Goal: Use online tool/utility: Utilize a website feature to perform a specific function

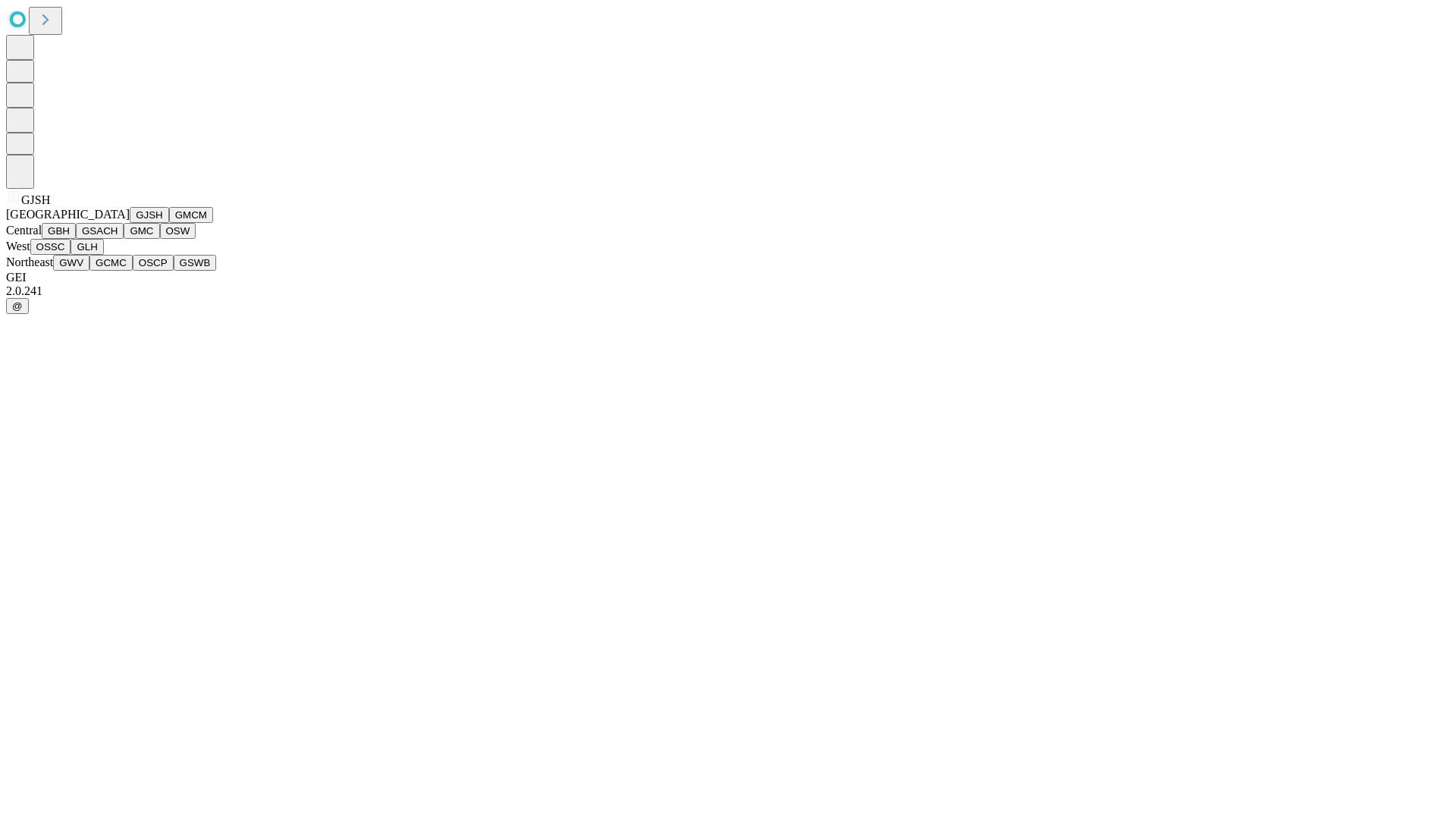
click at [130, 223] on button "GJSH" at bounding box center [149, 215] width 40 height 16
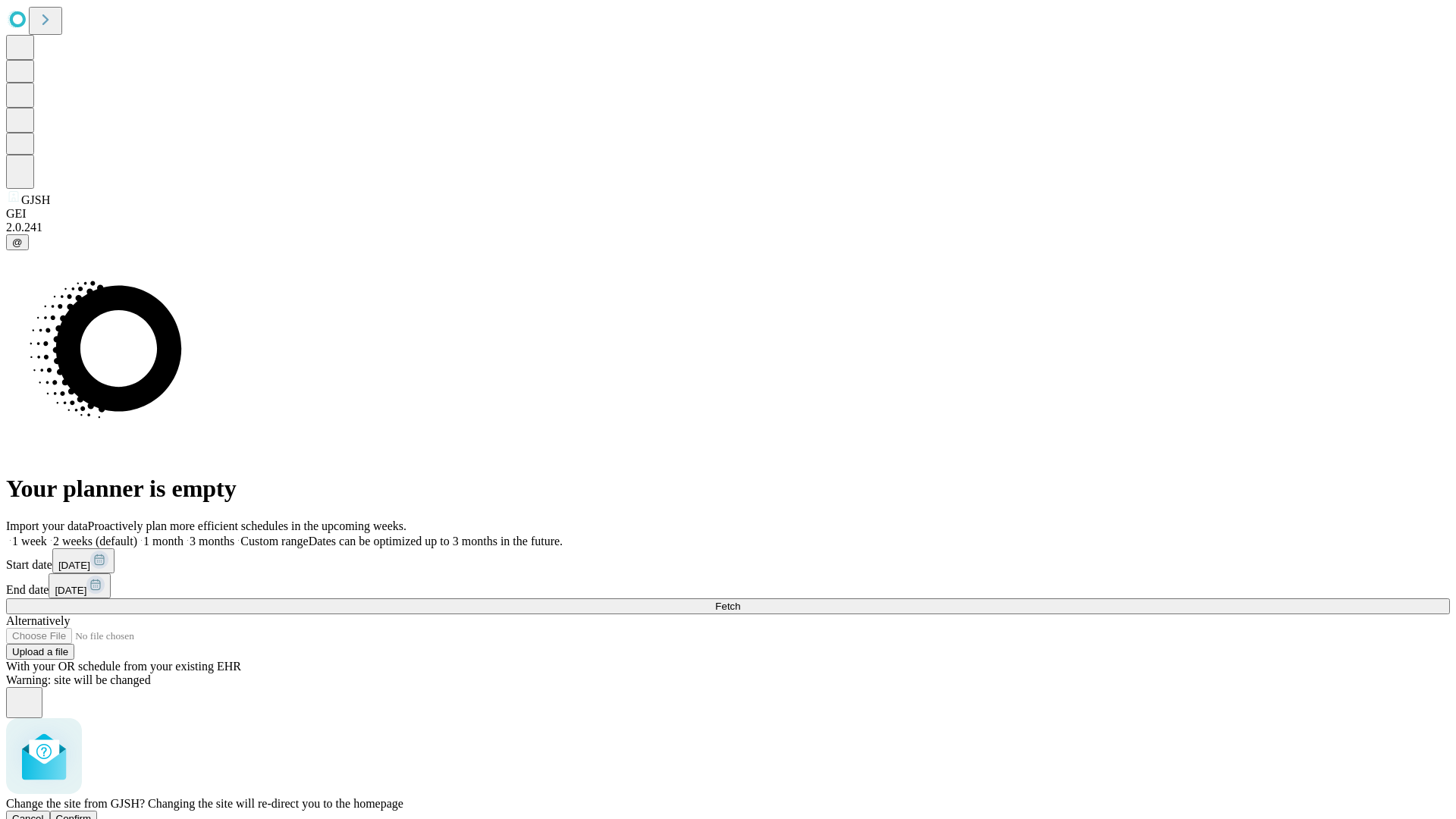
click at [91, 813] on span "Confirm" at bounding box center [74, 818] width 36 height 11
click at [137, 534] on label "2 weeks (default)" at bounding box center [92, 540] width 90 height 13
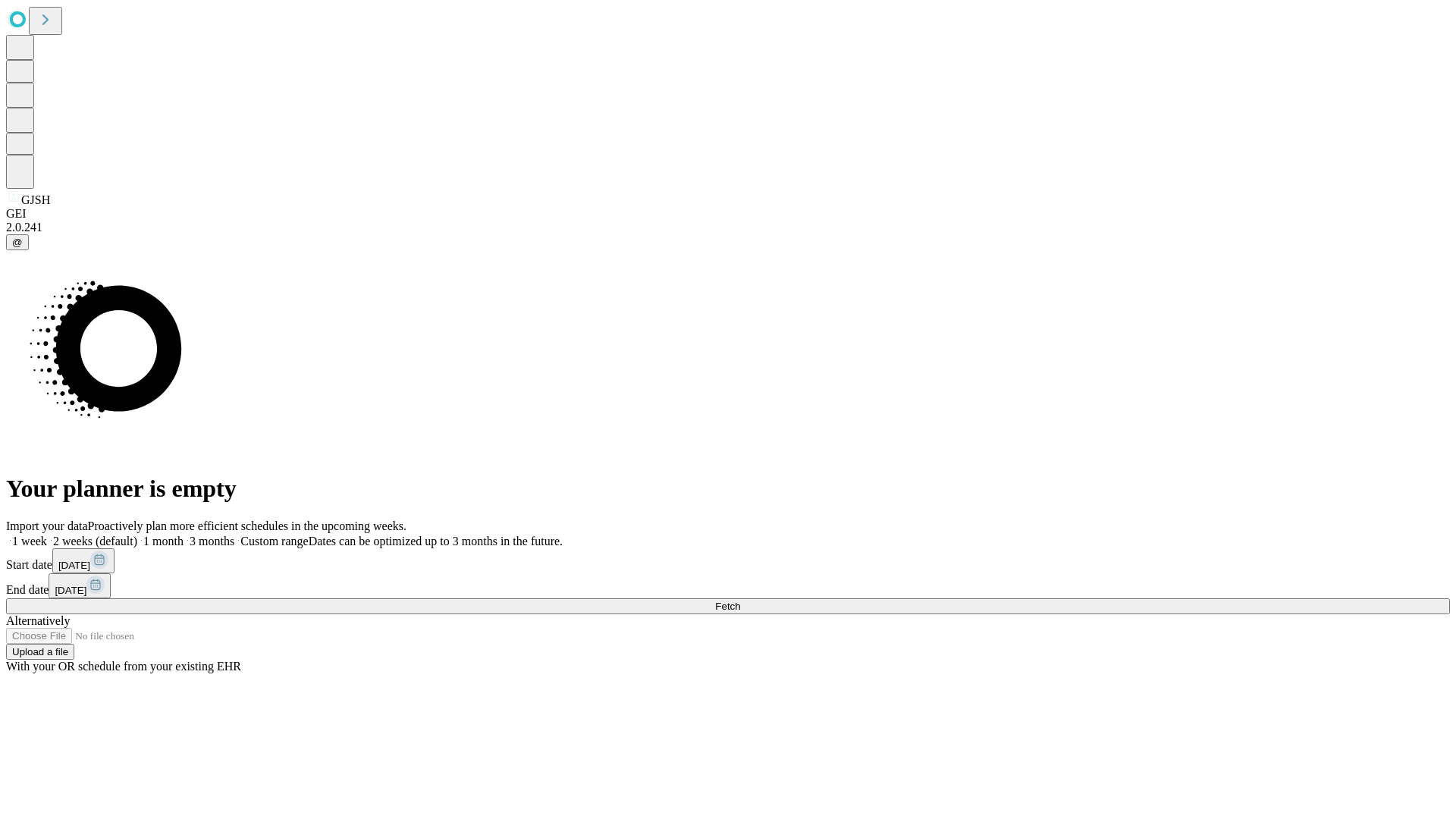
click at [740, 600] on span "Fetch" at bounding box center [727, 606] width 25 height 11
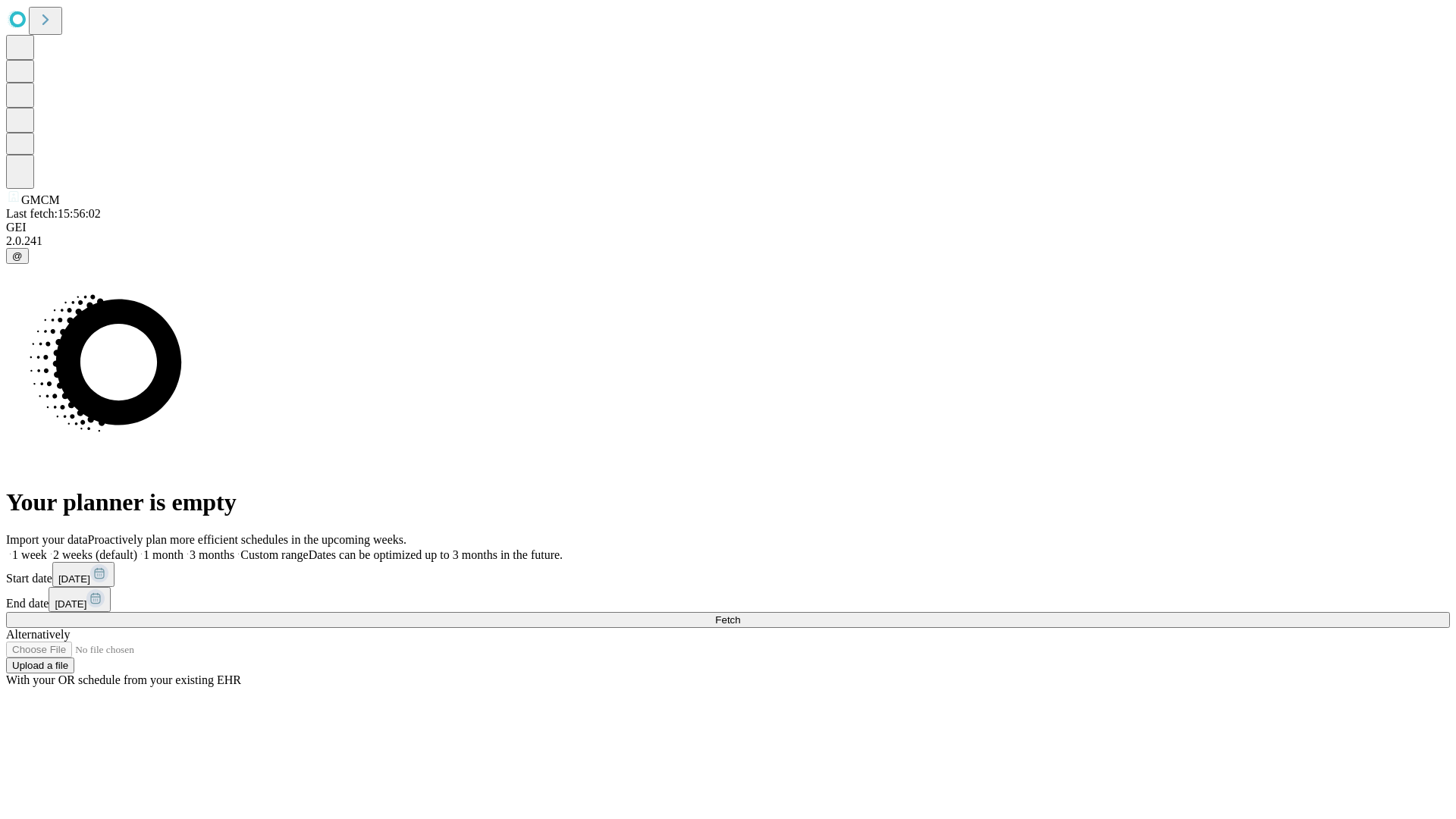
click at [137, 548] on label "2 weeks (default)" at bounding box center [92, 554] width 90 height 13
click at [740, 614] on span "Fetch" at bounding box center [727, 619] width 25 height 11
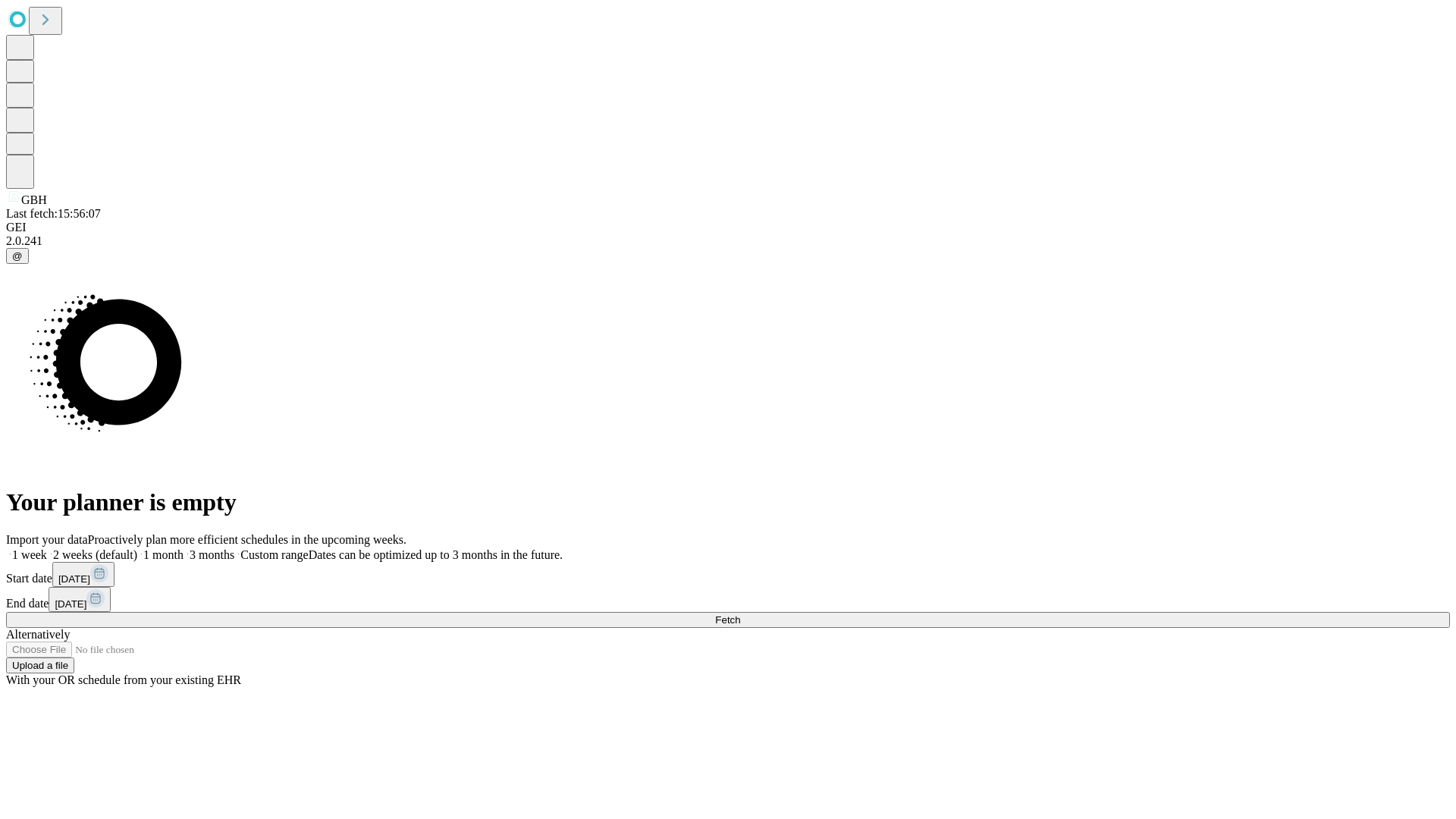
click at [137, 548] on label "2 weeks (default)" at bounding box center [92, 554] width 90 height 13
click at [740, 614] on span "Fetch" at bounding box center [727, 619] width 25 height 11
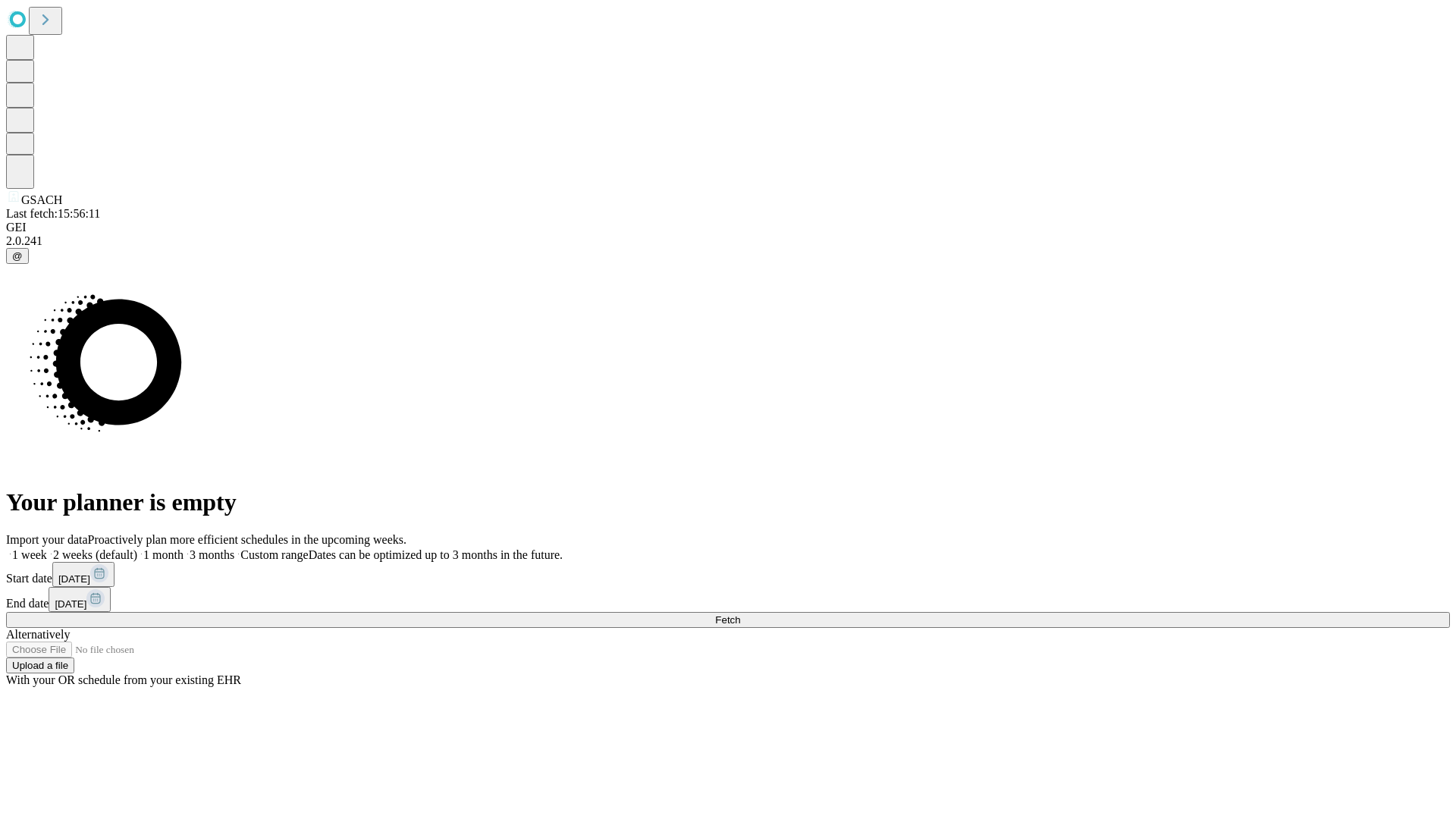
click at [137, 548] on label "2 weeks (default)" at bounding box center [92, 554] width 90 height 13
click at [740, 614] on span "Fetch" at bounding box center [727, 619] width 25 height 11
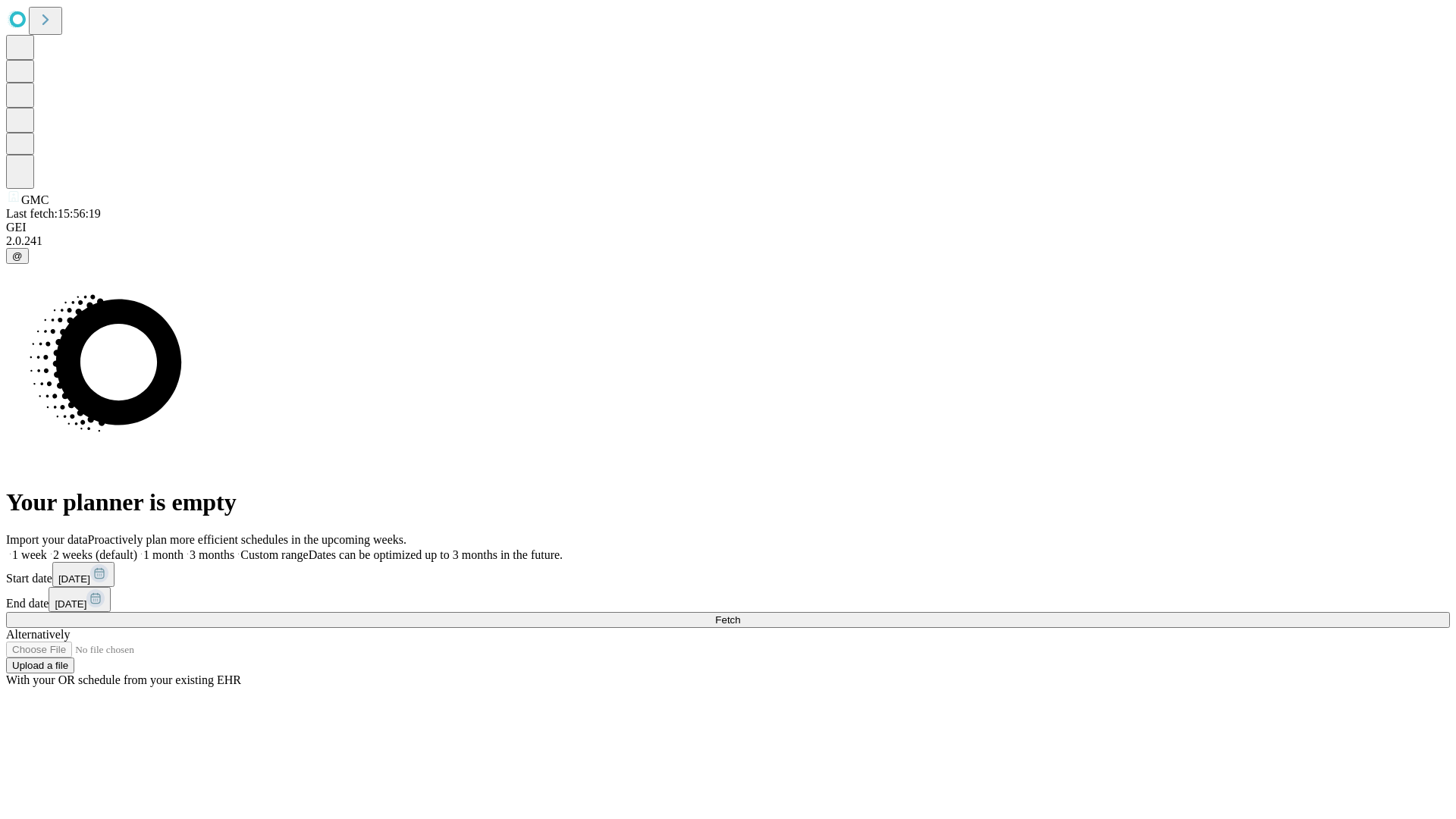
click at [137, 548] on label "2 weeks (default)" at bounding box center [92, 554] width 90 height 13
click at [740, 614] on span "Fetch" at bounding box center [727, 619] width 25 height 11
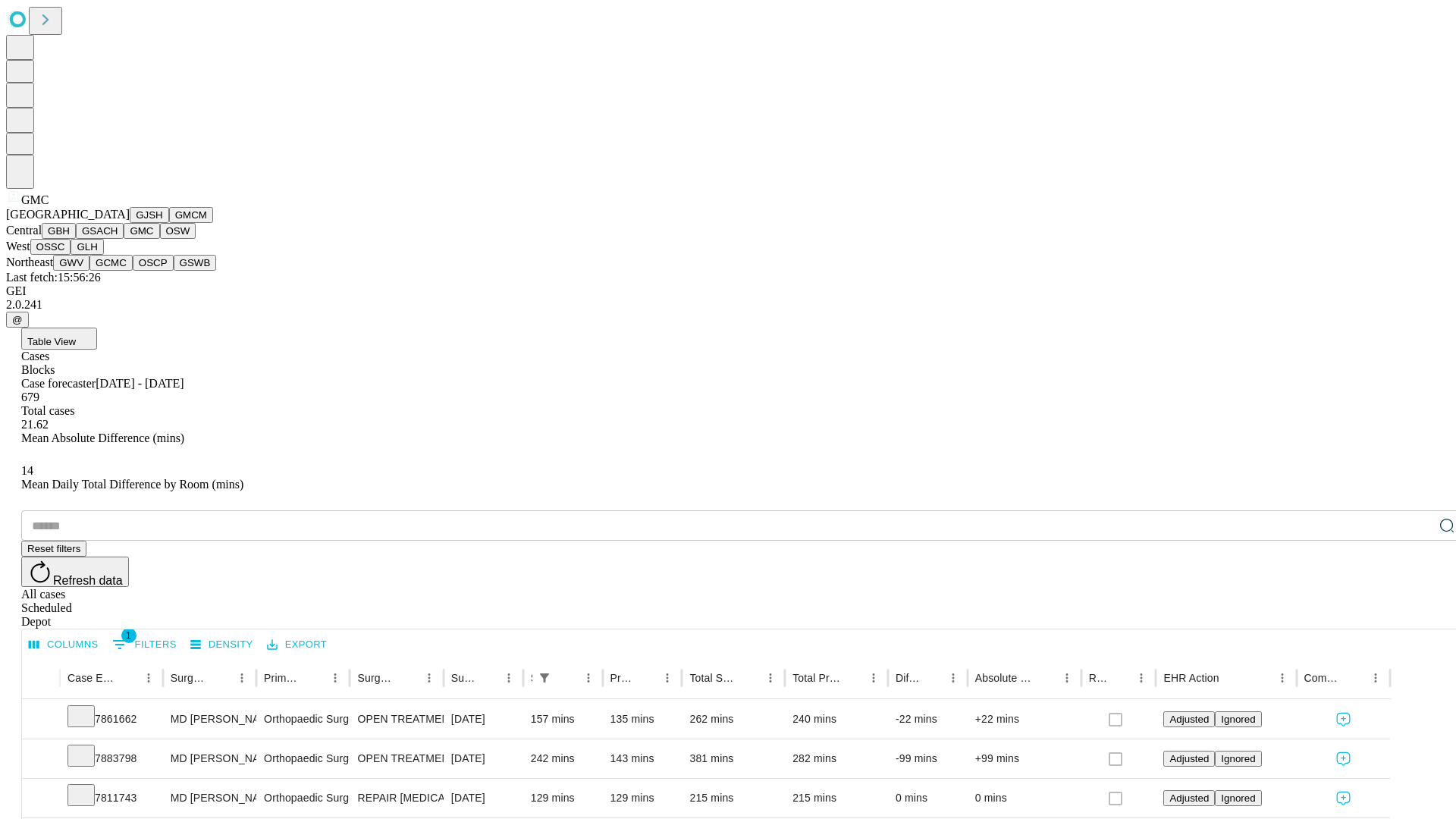
click at [160, 238] on button "OSW" at bounding box center [178, 231] width 37 height 16
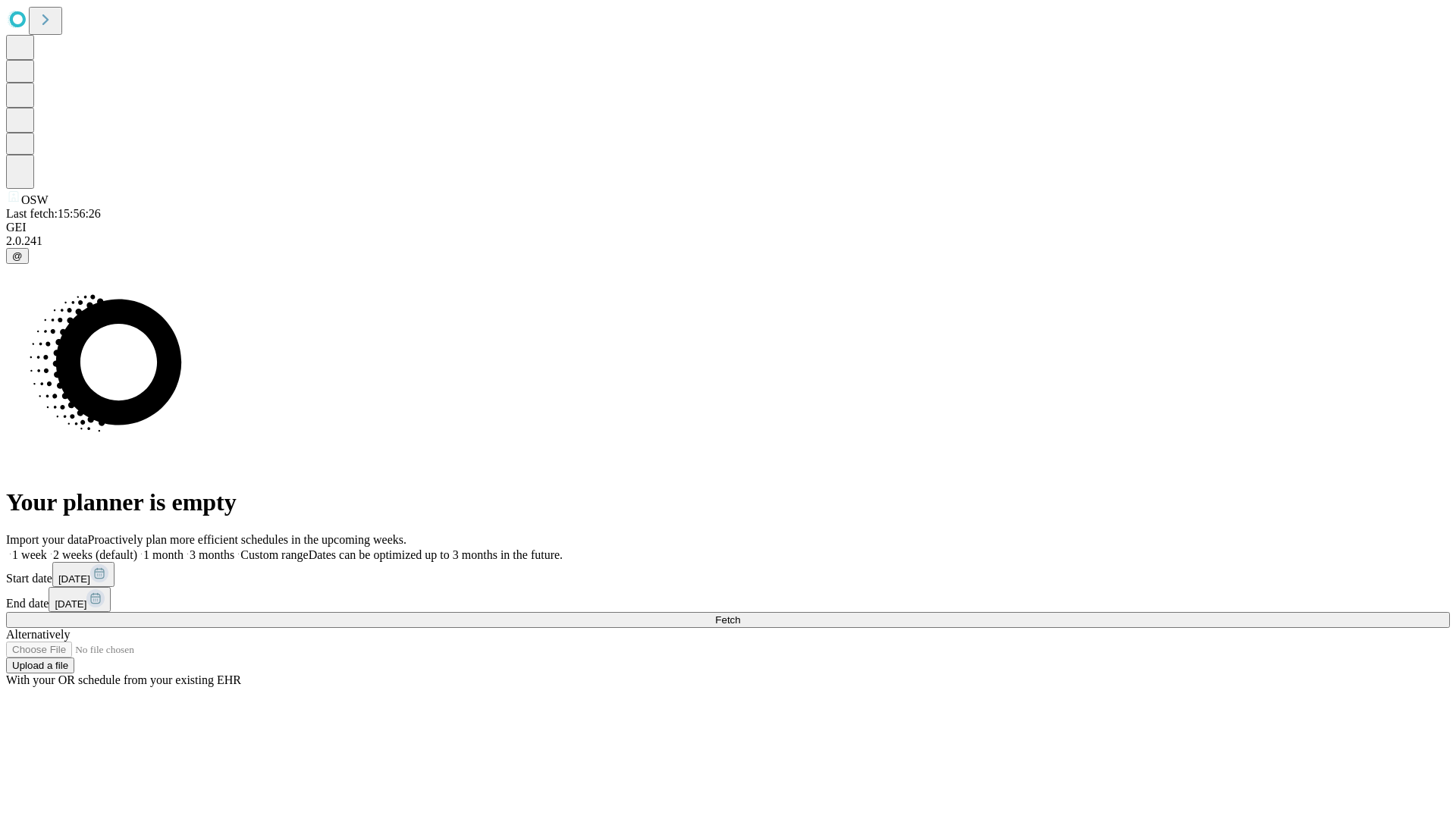
click at [137, 548] on label "2 weeks (default)" at bounding box center [92, 554] width 90 height 13
click at [740, 614] on span "Fetch" at bounding box center [727, 619] width 25 height 11
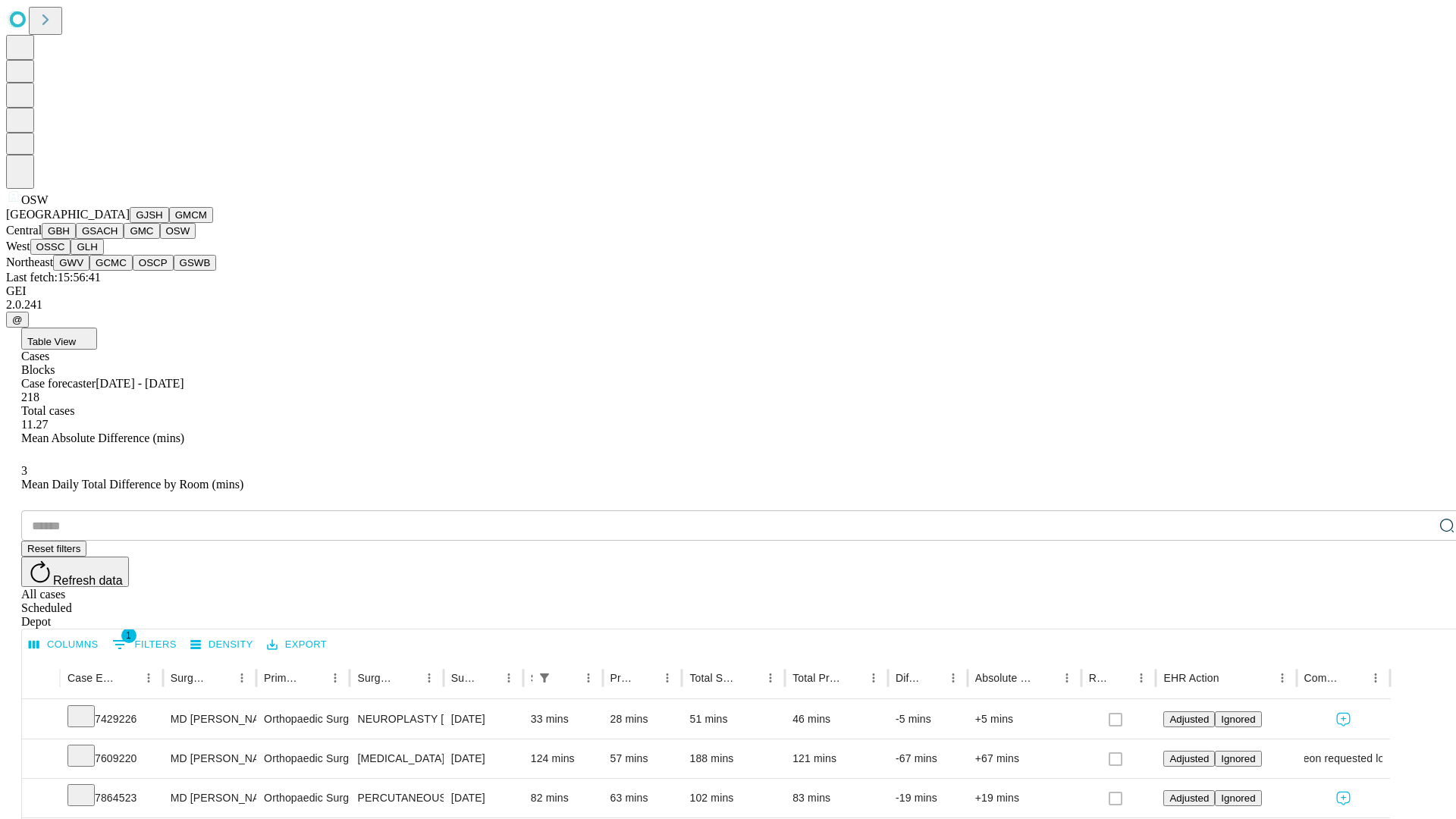
click at [72, 254] on button "OSSC" at bounding box center [51, 246] width 41 height 16
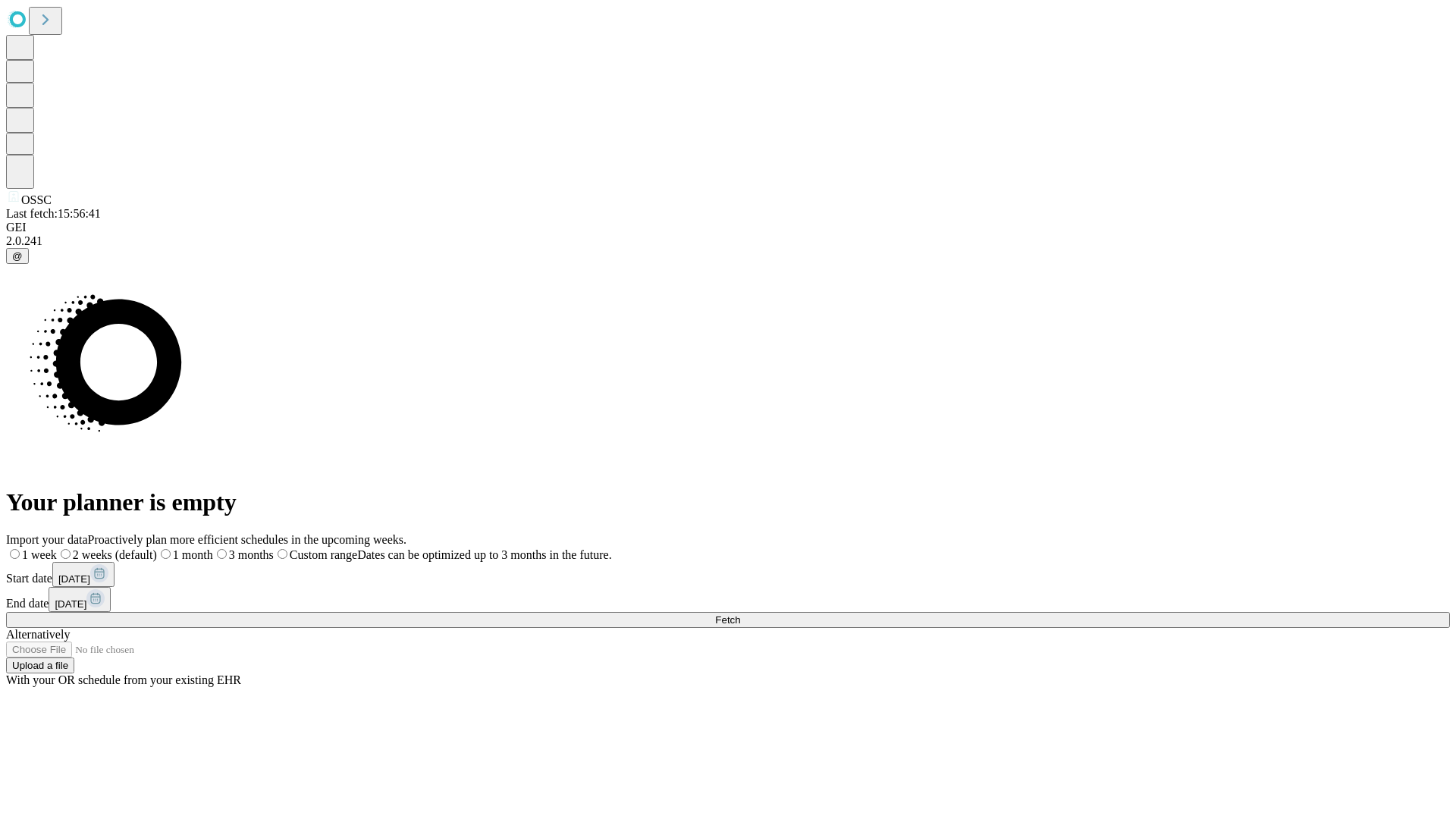
click at [157, 548] on label "2 weeks (default)" at bounding box center [107, 554] width 100 height 13
click at [740, 614] on span "Fetch" at bounding box center [727, 619] width 25 height 11
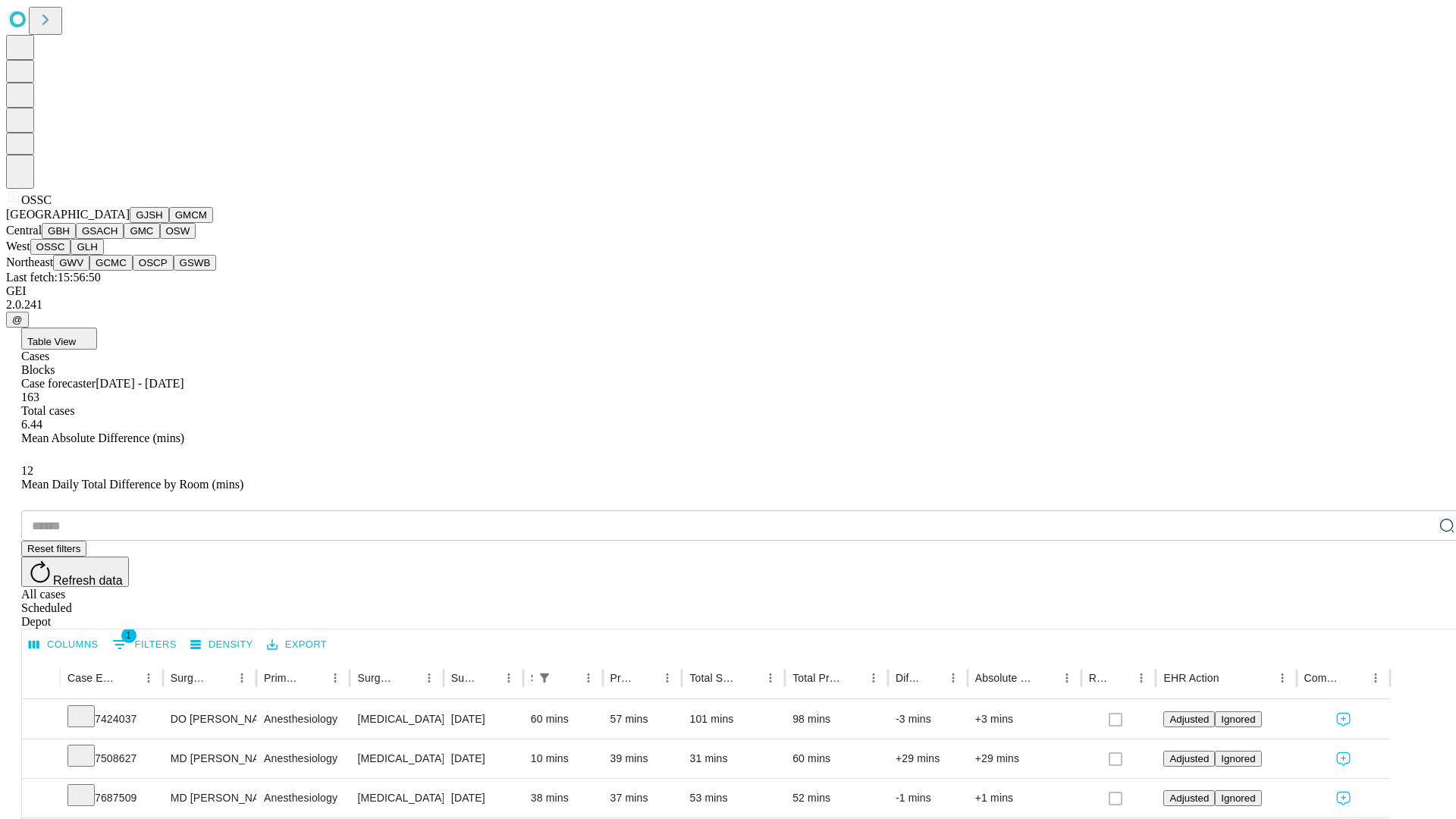
click at [103, 254] on button "GLH" at bounding box center [87, 246] width 33 height 16
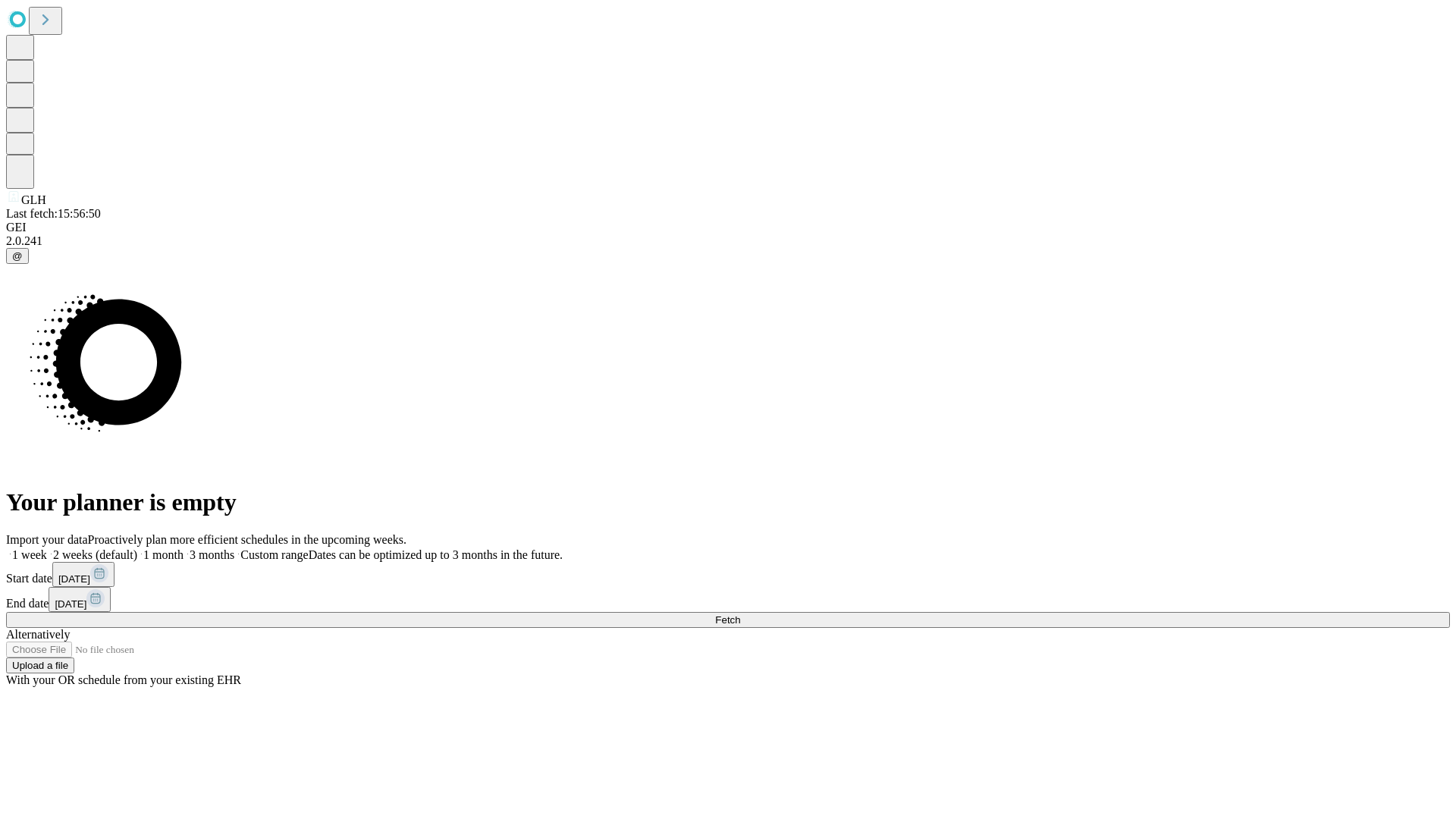
click at [740, 614] on span "Fetch" at bounding box center [727, 619] width 25 height 11
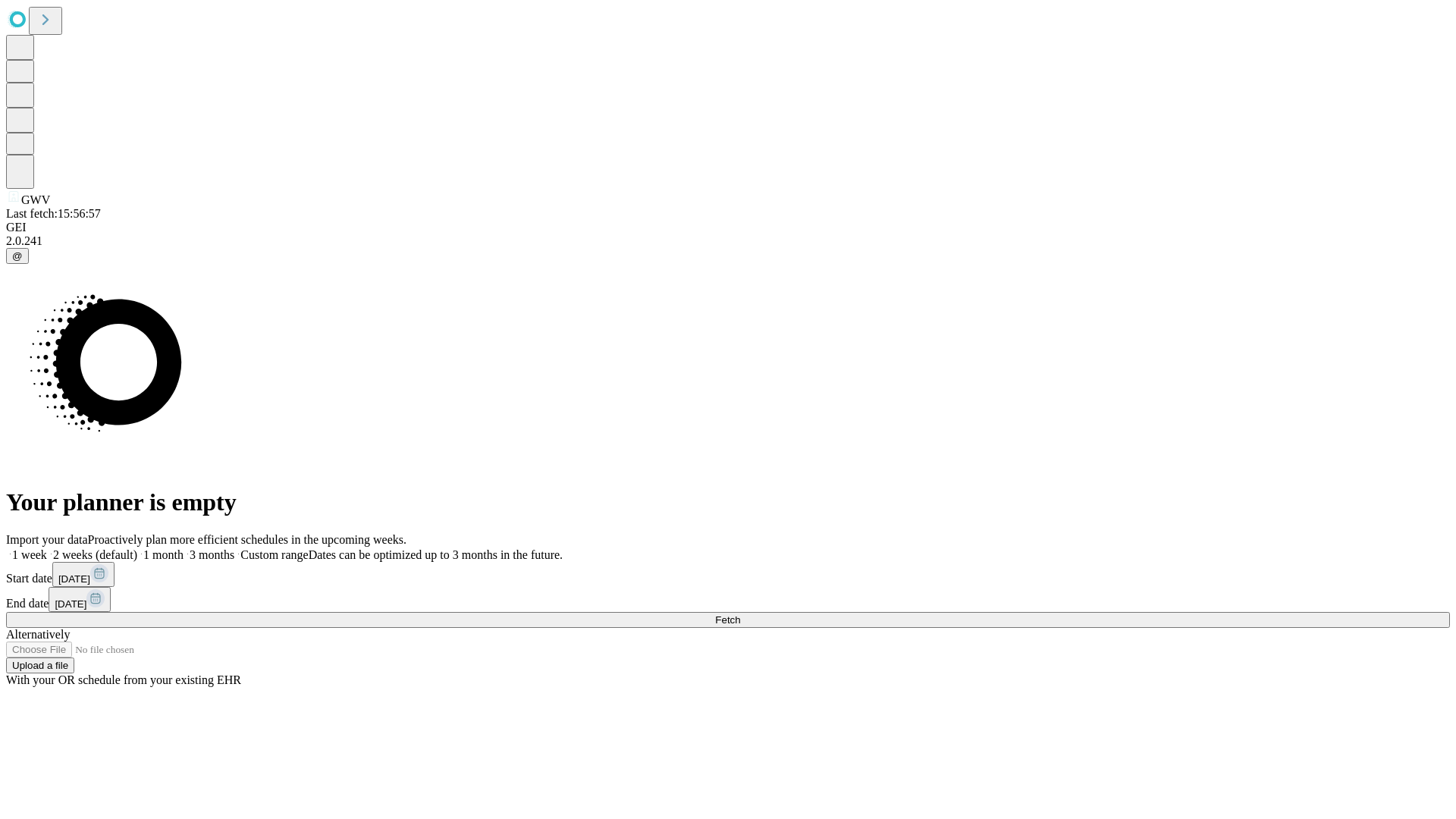
click at [137, 548] on label "2 weeks (default)" at bounding box center [92, 554] width 90 height 13
click at [740, 614] on span "Fetch" at bounding box center [727, 619] width 25 height 11
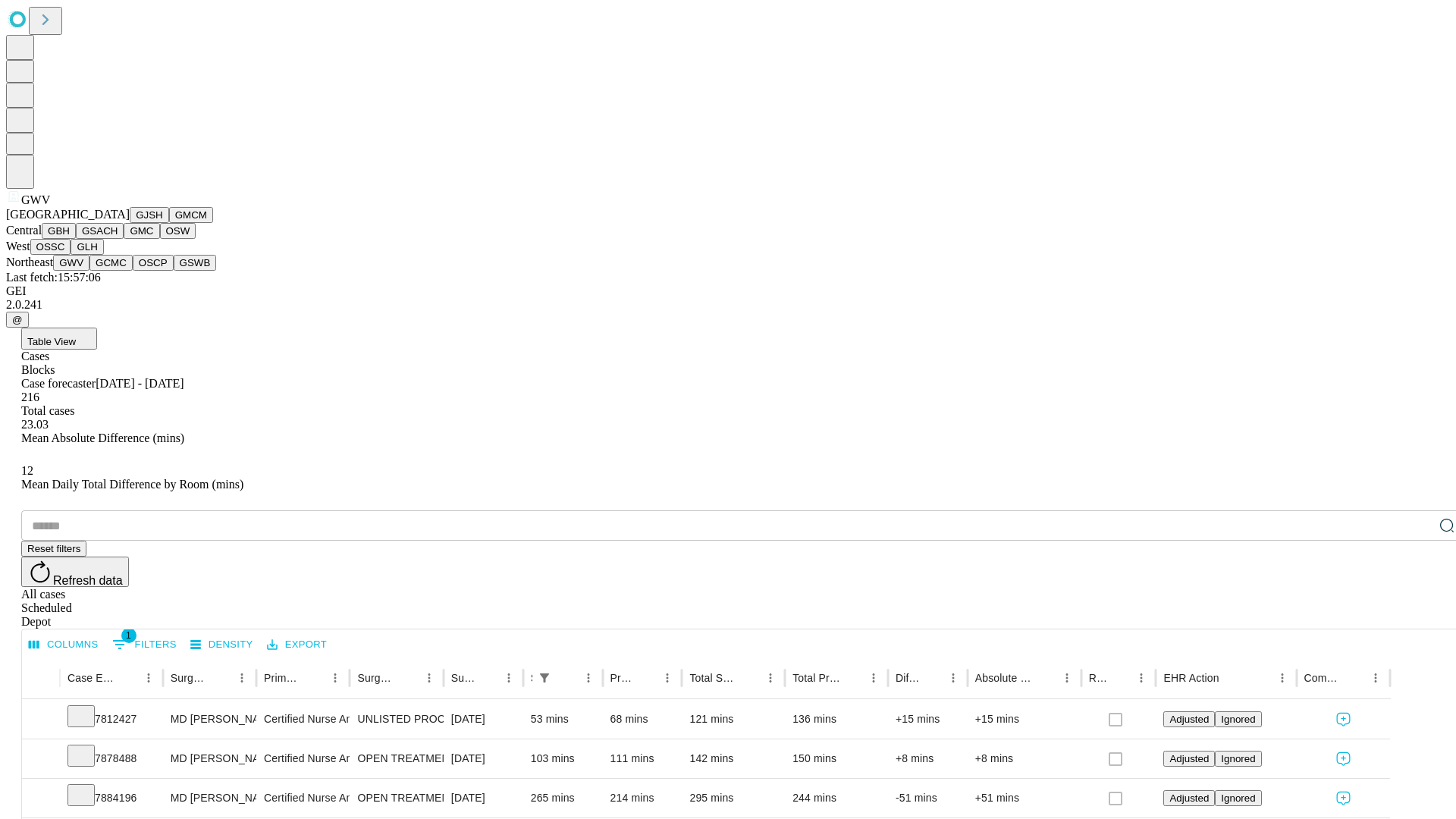
click at [117, 270] on button "GCMC" at bounding box center [111, 262] width 43 height 16
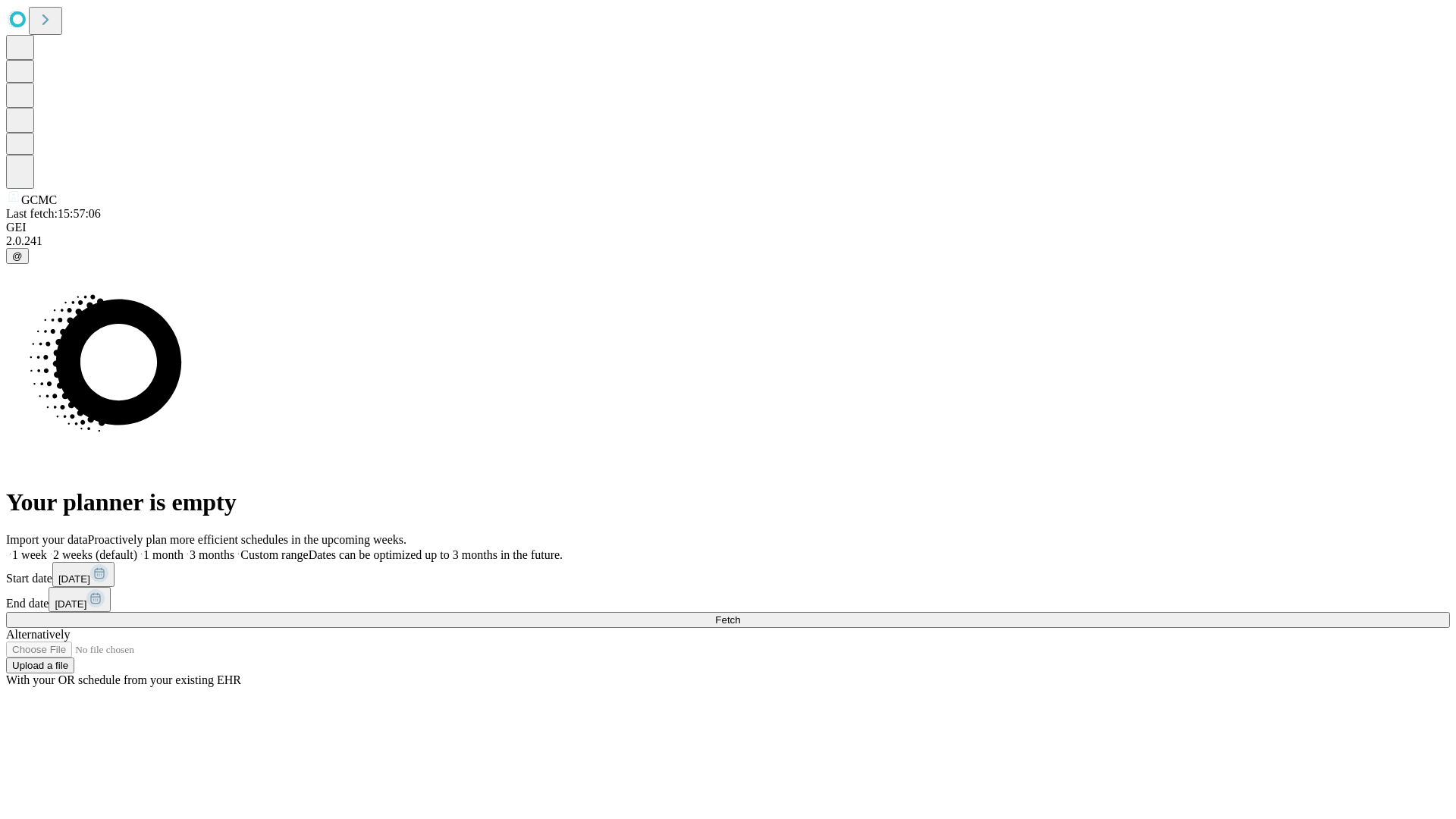
click at [137, 548] on label "2 weeks (default)" at bounding box center [92, 554] width 90 height 13
click at [740, 614] on span "Fetch" at bounding box center [727, 619] width 25 height 11
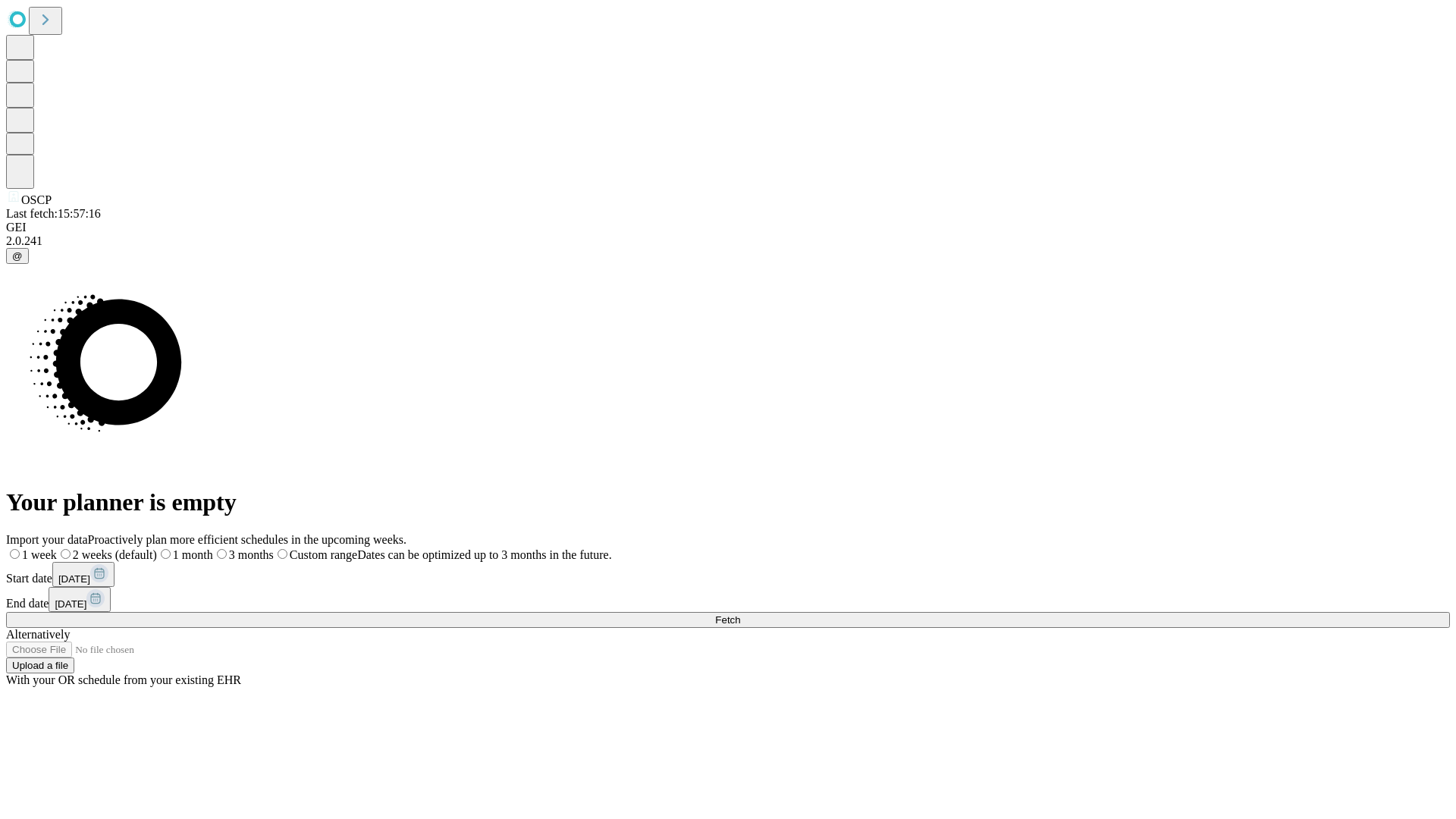
click at [157, 548] on label "2 weeks (default)" at bounding box center [107, 554] width 100 height 13
click at [740, 614] on span "Fetch" at bounding box center [727, 619] width 25 height 11
